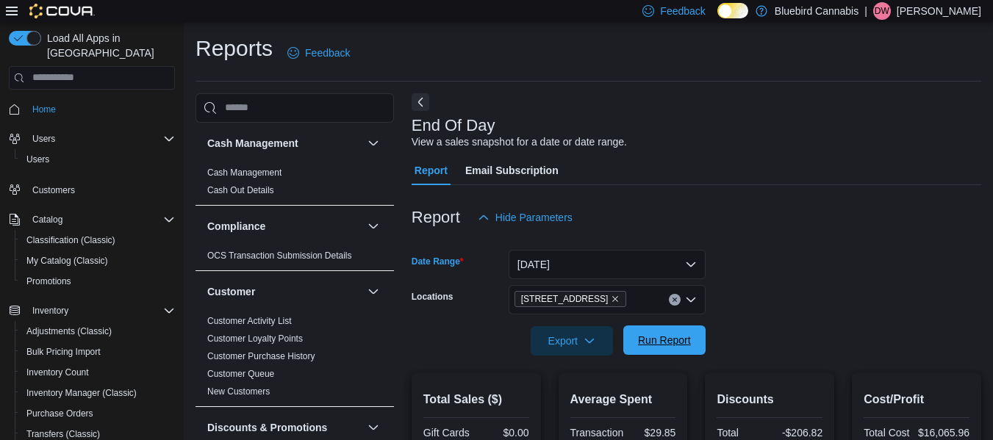
scroll to position [211, 0]
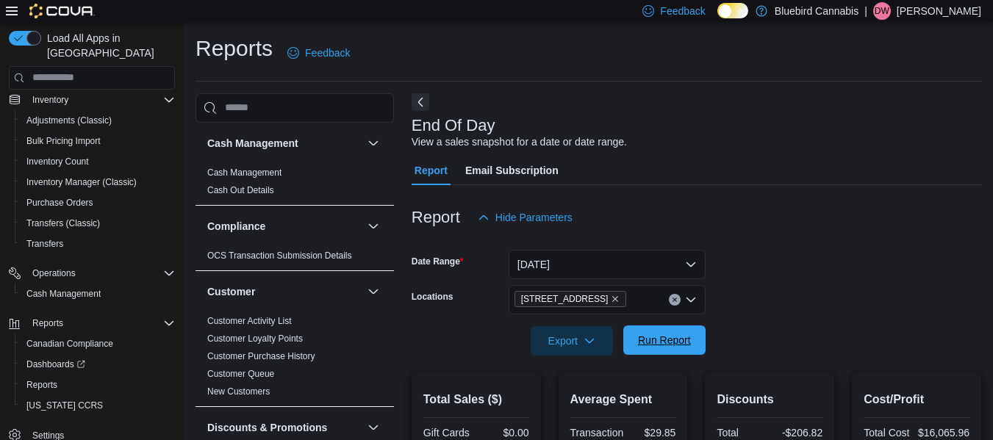
click at [645, 342] on span "Run Report" at bounding box center [664, 340] width 53 height 15
click at [642, 267] on button "[DATE]" at bounding box center [606, 264] width 197 height 29
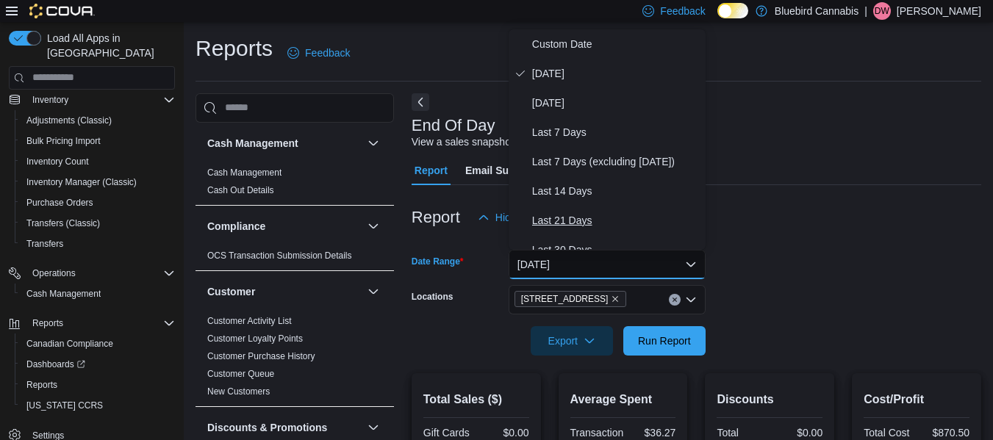
scroll to position [220, 0]
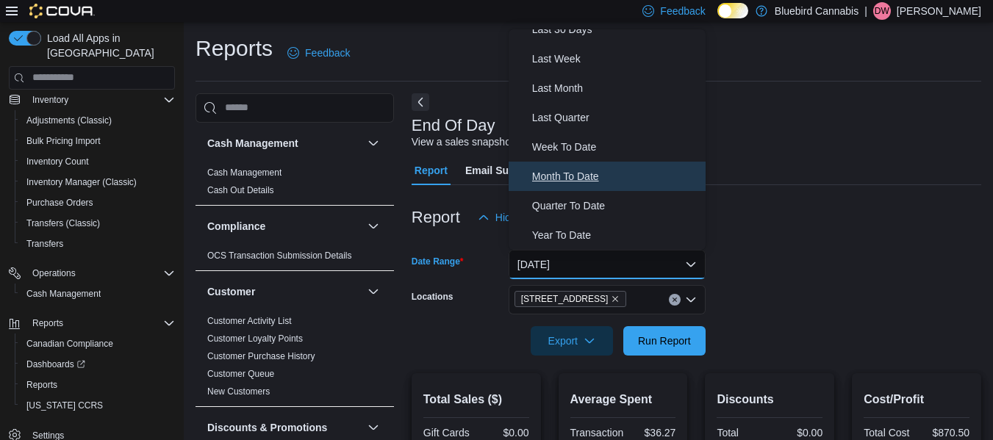
click at [581, 177] on span "Month To Date" at bounding box center [616, 177] width 168 height 18
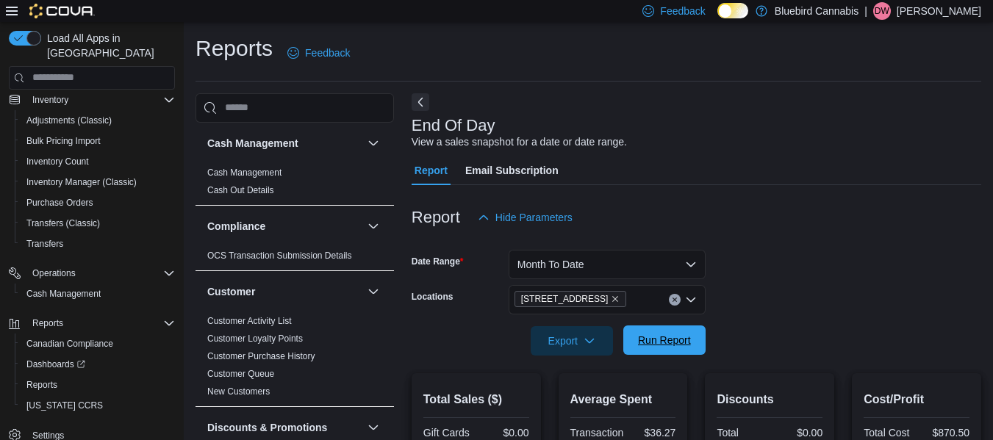
click at [639, 349] on span "Run Report" at bounding box center [664, 340] width 65 height 29
click at [605, 267] on button "Month To Date" at bounding box center [606, 264] width 197 height 29
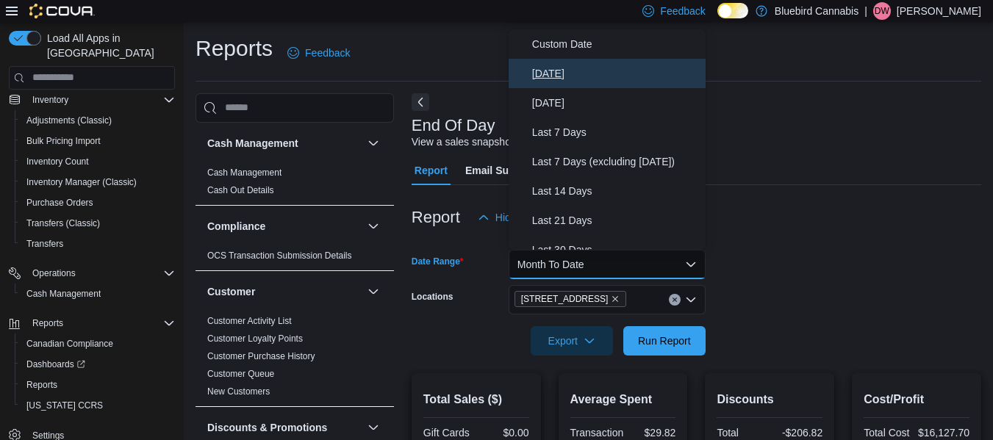
click at [551, 65] on span "[DATE]" at bounding box center [616, 74] width 168 height 18
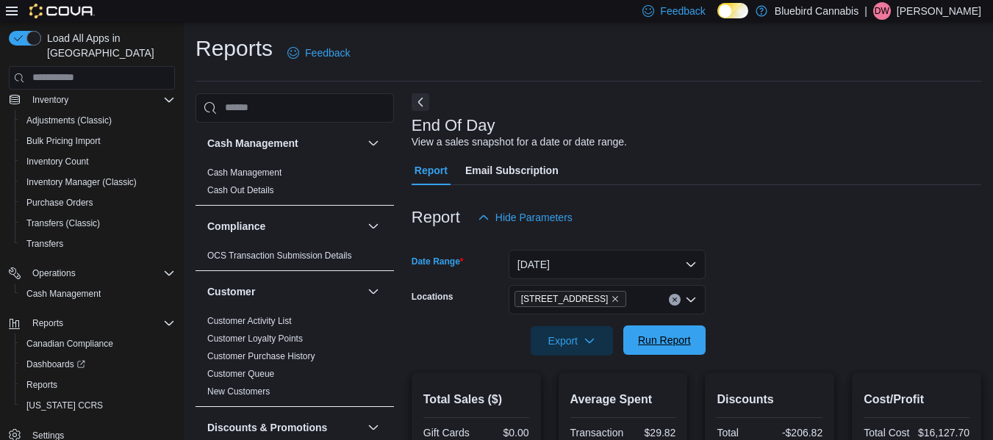
click at [664, 339] on span "Run Report" at bounding box center [664, 340] width 53 height 15
click at [688, 339] on span "Run Report" at bounding box center [664, 340] width 53 height 15
click at [672, 265] on button "[DATE]" at bounding box center [606, 263] width 197 height 29
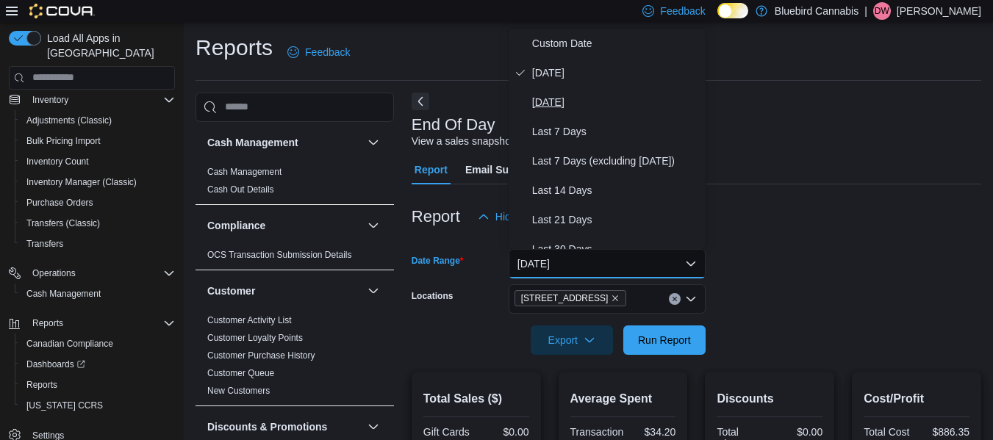
scroll to position [220, 0]
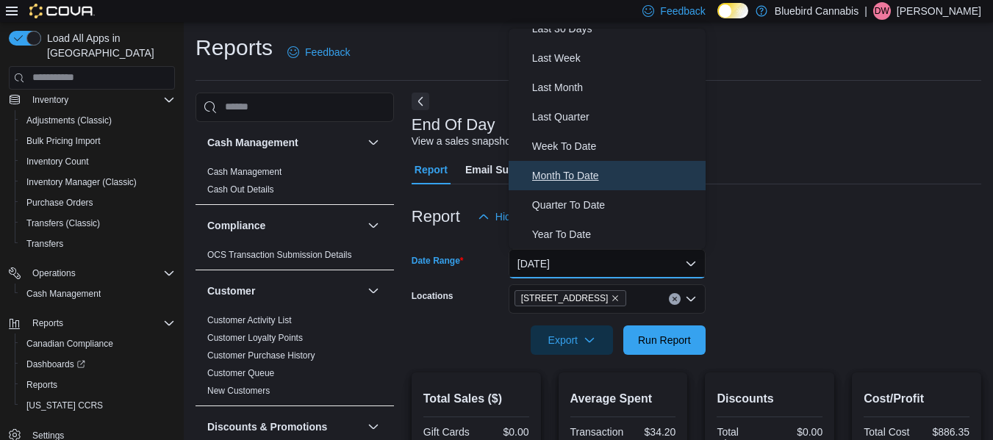
click at [582, 173] on span "Month To Date" at bounding box center [616, 176] width 168 height 18
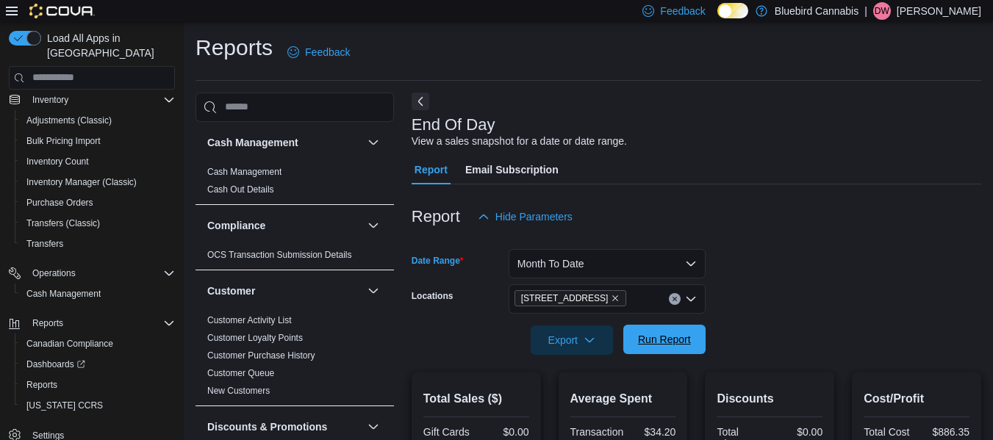
click at [655, 335] on span "Run Report" at bounding box center [664, 339] width 53 height 15
click at [622, 254] on button "Month To Date" at bounding box center [606, 264] width 197 height 29
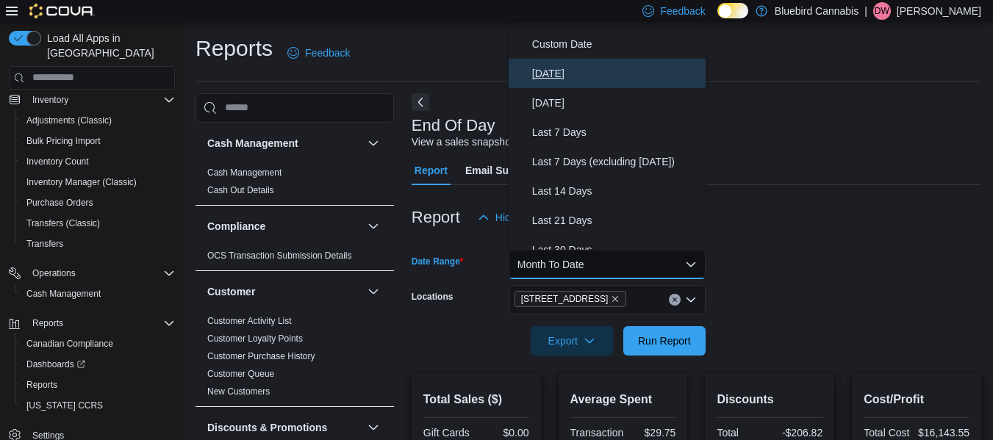
click at [553, 80] on span "[DATE]" at bounding box center [616, 74] width 168 height 18
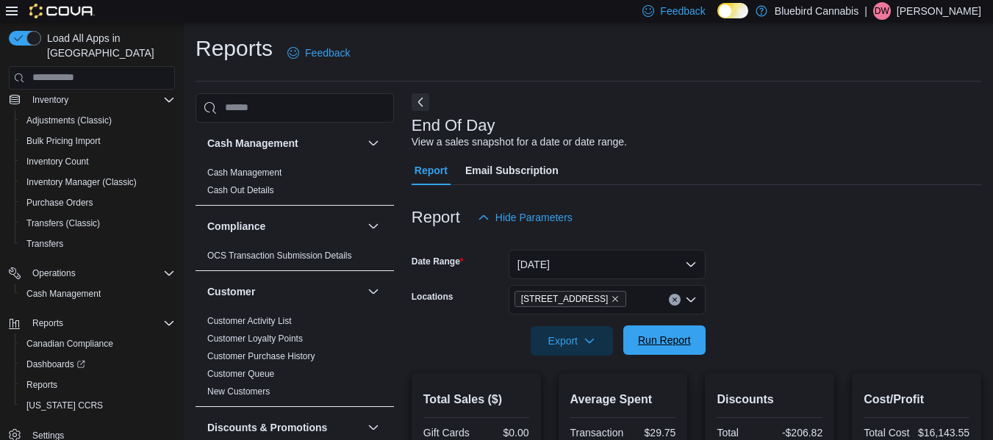
click at [679, 342] on span "Run Report" at bounding box center [664, 340] width 53 height 15
click at [673, 334] on span "Run Report" at bounding box center [664, 340] width 53 height 15
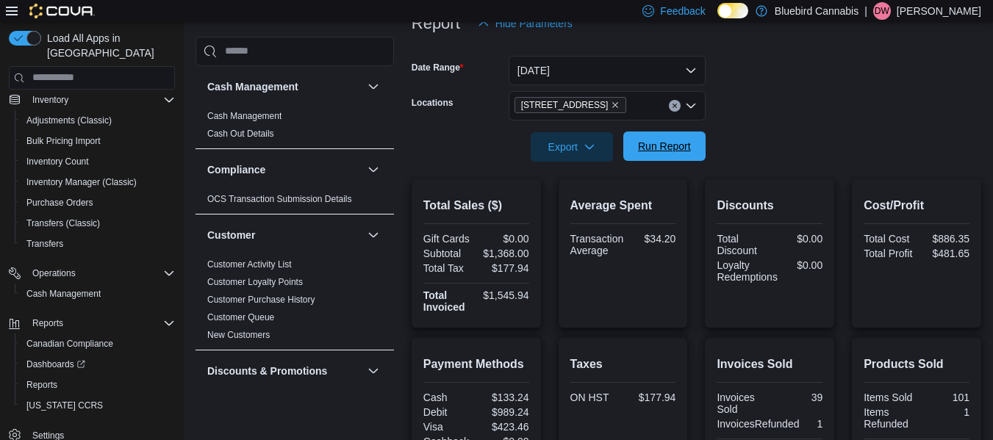
scroll to position [195, 0]
click at [694, 142] on span "Run Report" at bounding box center [664, 145] width 65 height 29
click at [666, 144] on span "Run Report" at bounding box center [664, 145] width 53 height 15
